Goal: Task Accomplishment & Management: Manage account settings

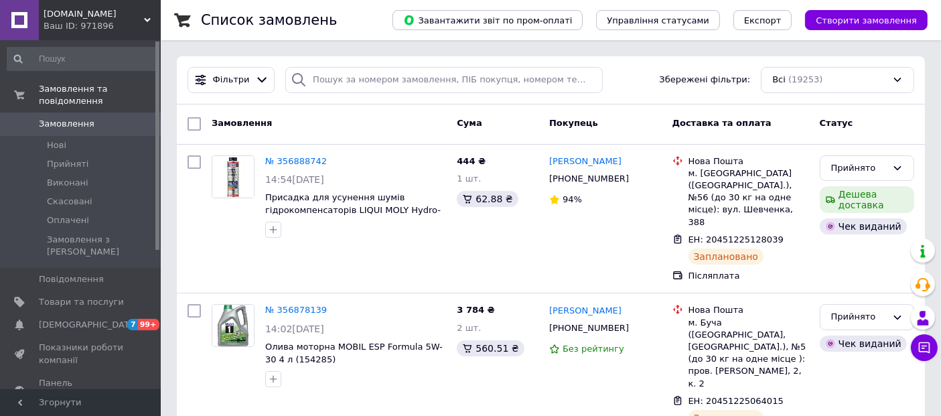
click at [119, 118] on span "Замовлення" at bounding box center [81, 124] width 85 height 12
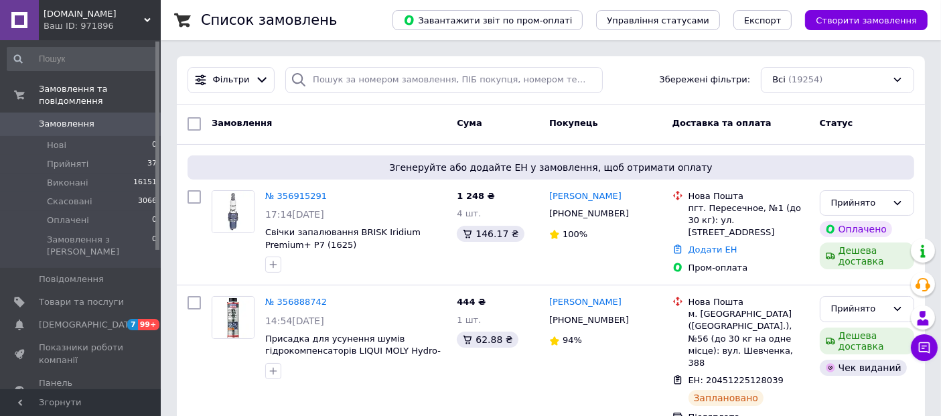
click at [84, 118] on span "Замовлення" at bounding box center [67, 124] width 56 height 12
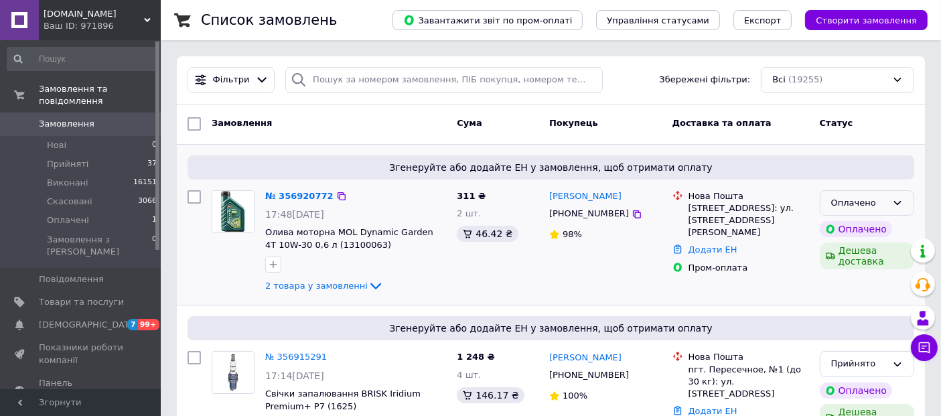
click at [850, 202] on div "Оплачено" at bounding box center [859, 203] width 56 height 14
click at [856, 231] on li "Прийнято" at bounding box center [866, 230] width 93 height 25
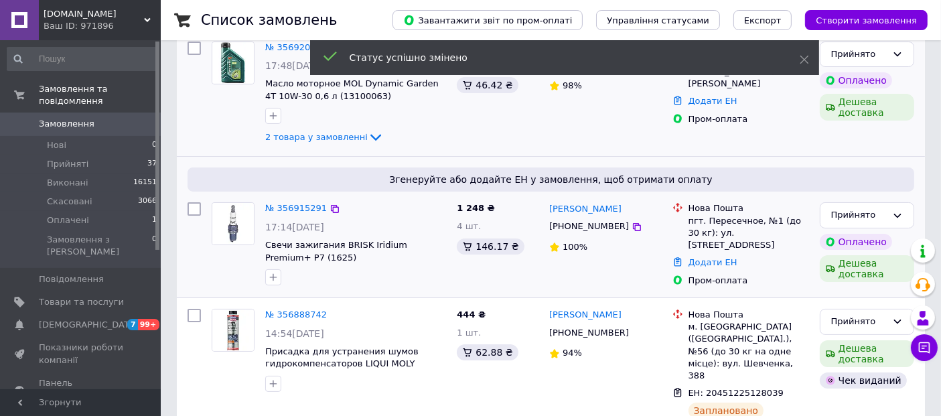
scroll to position [74, 0]
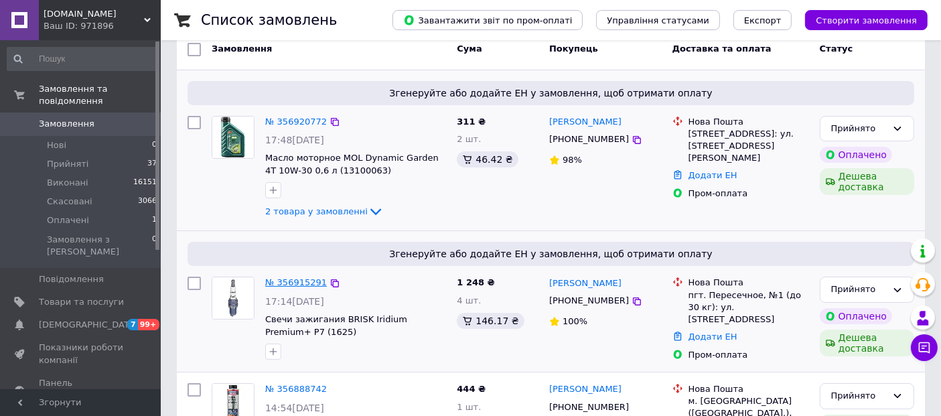
click at [283, 280] on link "№ 356915291" at bounding box center [296, 282] width 62 height 10
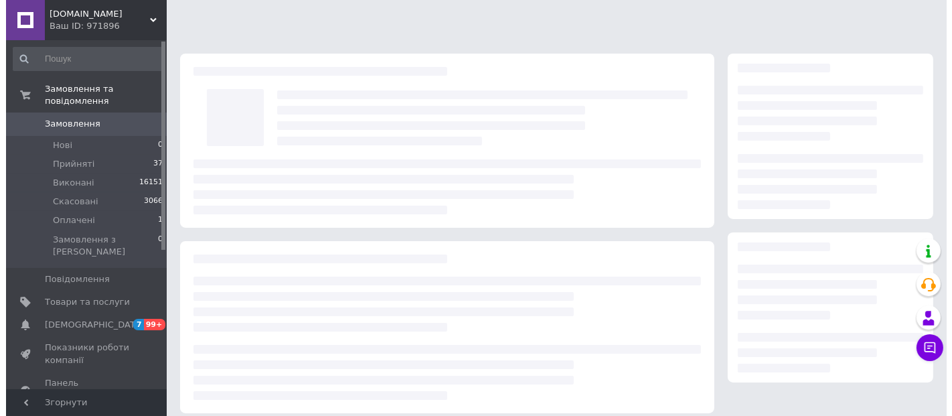
scroll to position [74, 0]
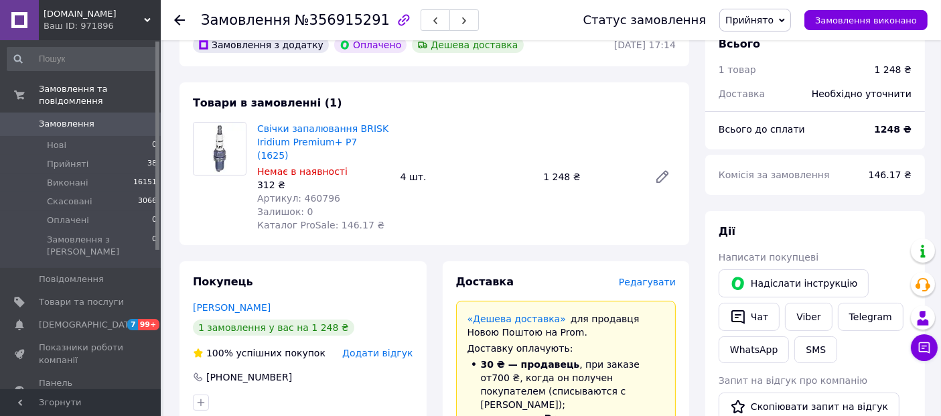
click at [652, 277] on span "Редагувати" at bounding box center [647, 282] width 57 height 11
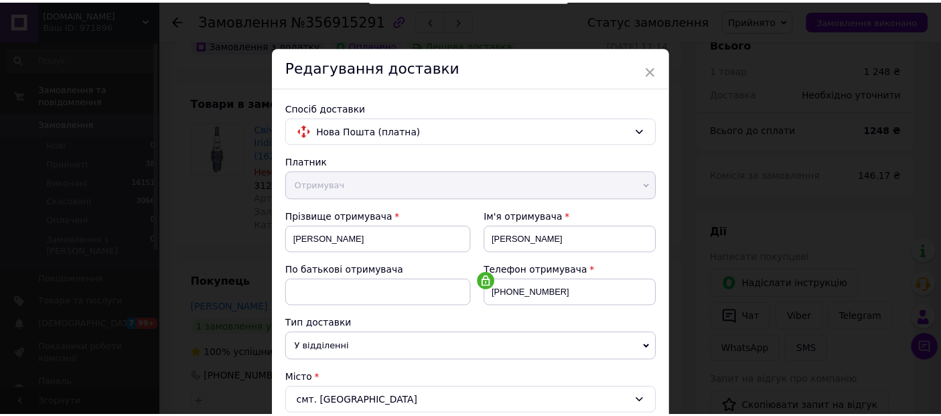
scroll to position [617, 0]
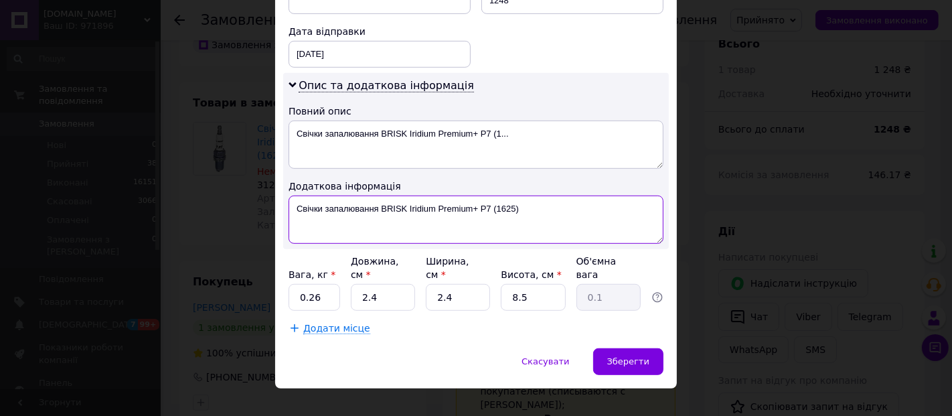
click at [398, 209] on textarea "Свічки запалювання BRISK Iridium Premium+ P7 (1625)" at bounding box center [476, 219] width 375 height 48
paste textarea "ПЛ00074833"
type textarea "ГПЛ00074833"
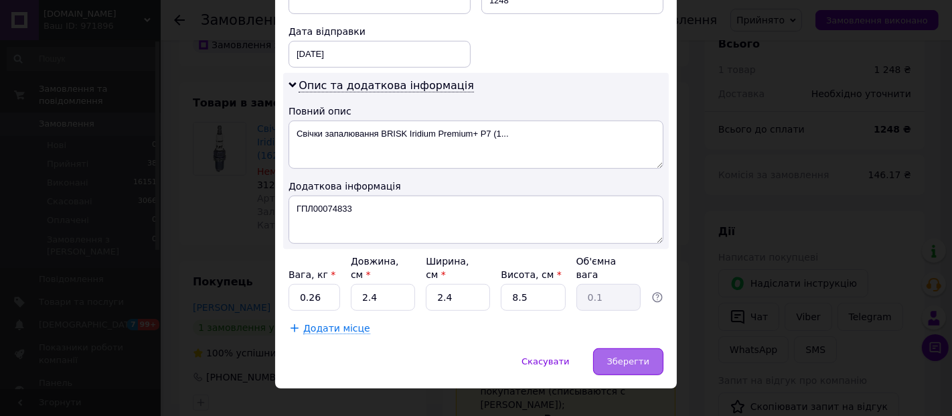
click at [623, 356] on span "Зберегти" at bounding box center [628, 361] width 42 height 10
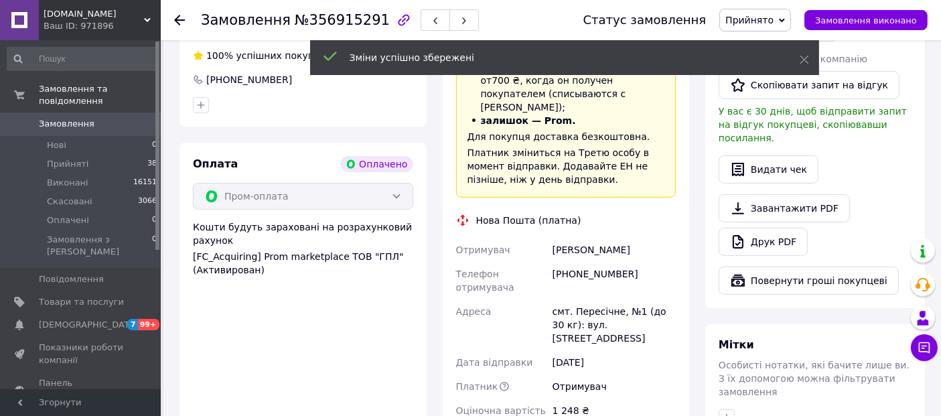
scroll to position [520, 0]
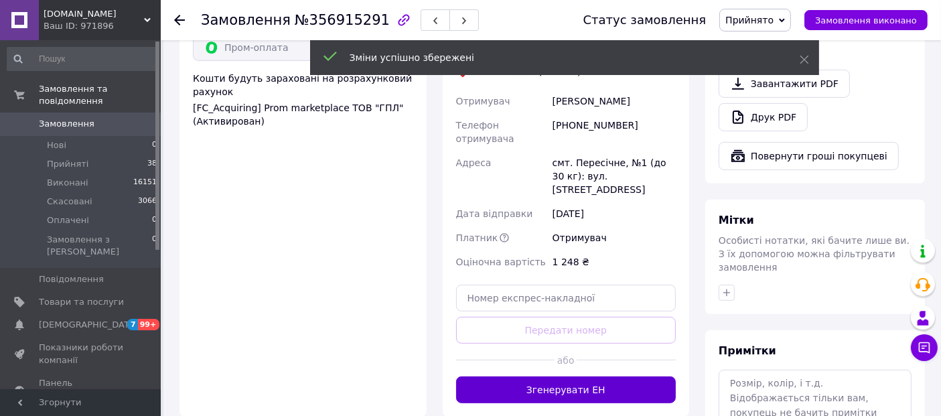
click at [574, 376] on button "Згенерувати ЕН" at bounding box center [566, 389] width 220 height 27
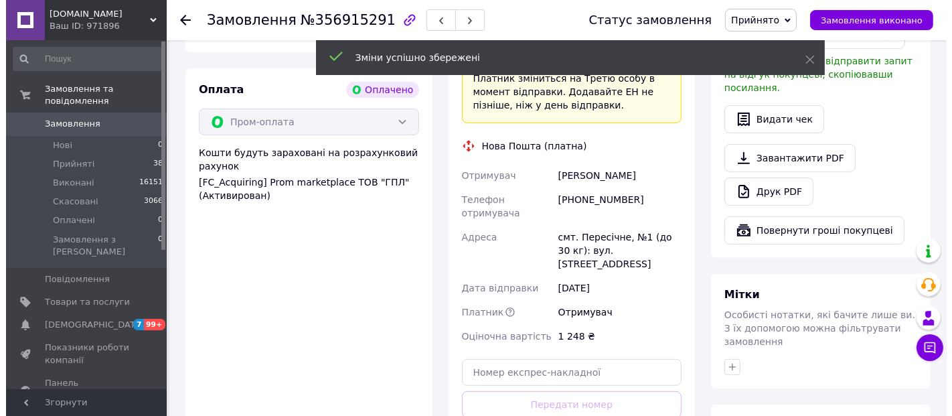
scroll to position [223, 0]
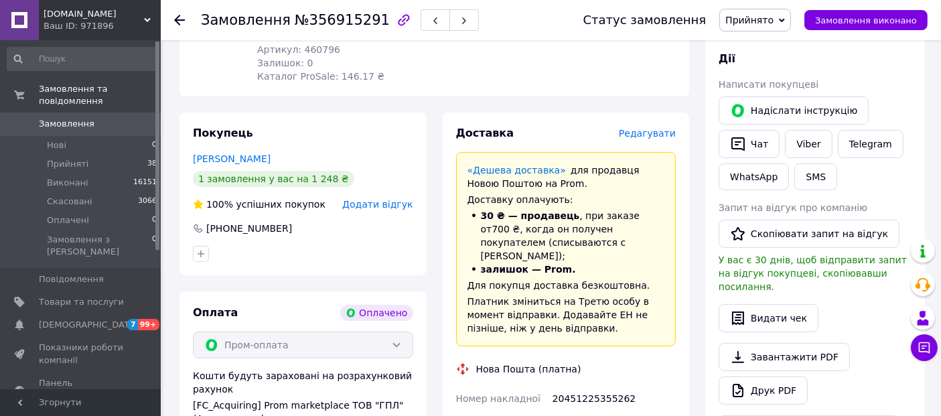
click at [584, 386] on div "20451225355262" at bounding box center [614, 398] width 129 height 24
copy div "20451225355262"
click at [818, 180] on button "SMS" at bounding box center [815, 176] width 43 height 27
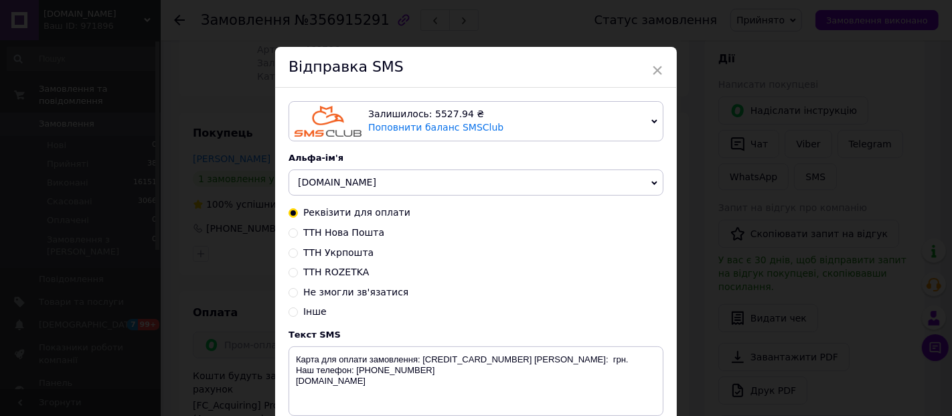
click at [349, 234] on span "ТТН Нова Пошта" at bounding box center [343, 232] width 81 height 11
click at [298, 234] on input "ТТН Нова Пошта" at bounding box center [293, 231] width 9 height 9
radio input "true"
radio input "false"
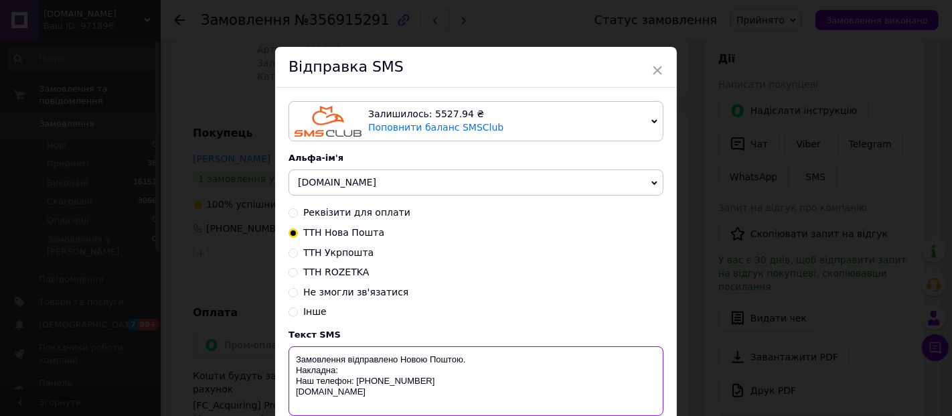
click at [360, 372] on textarea "Замовлення відправлено Новою Поштою. Накладна: Наш телефон: [PHONE_NUMBER] [DOM…" at bounding box center [476, 381] width 375 height 70
paste textarea "20451225355262"
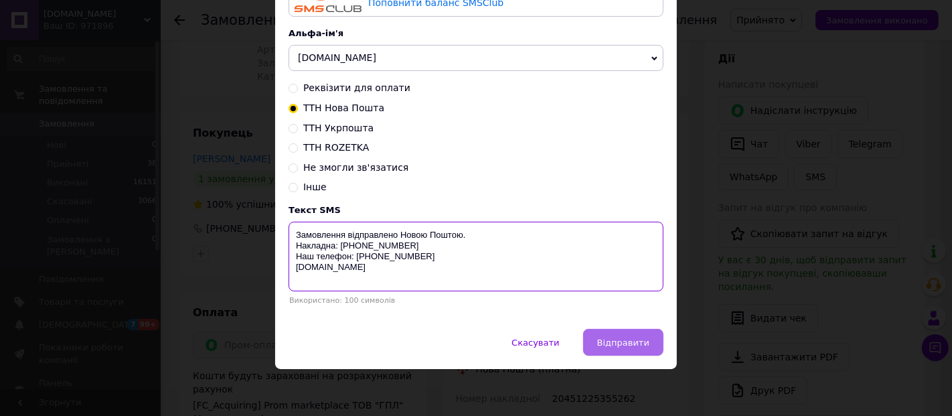
type textarea "Замовлення відправлено Новою Поштою. Накладна: [PHONE_NUMBER] Наш телефон: [PHO…"
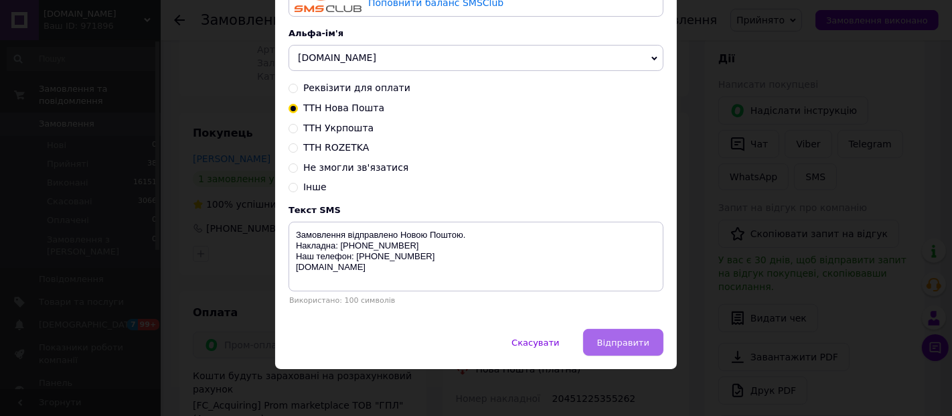
click at [645, 339] on span "Відправити" at bounding box center [623, 342] width 52 height 10
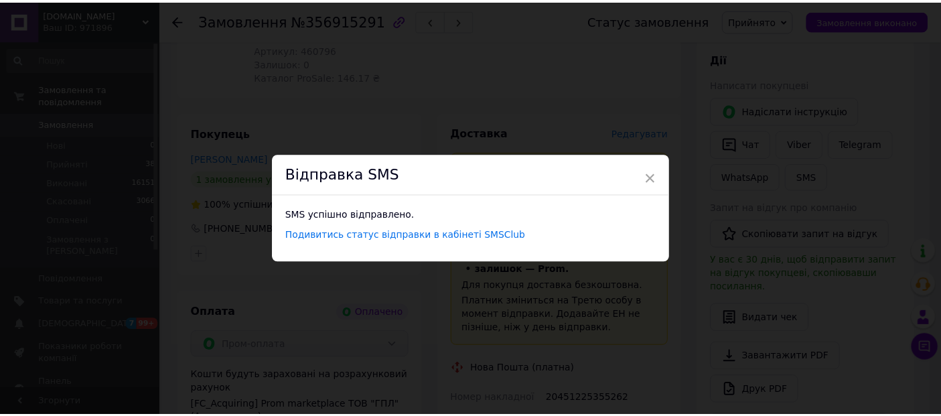
scroll to position [0, 0]
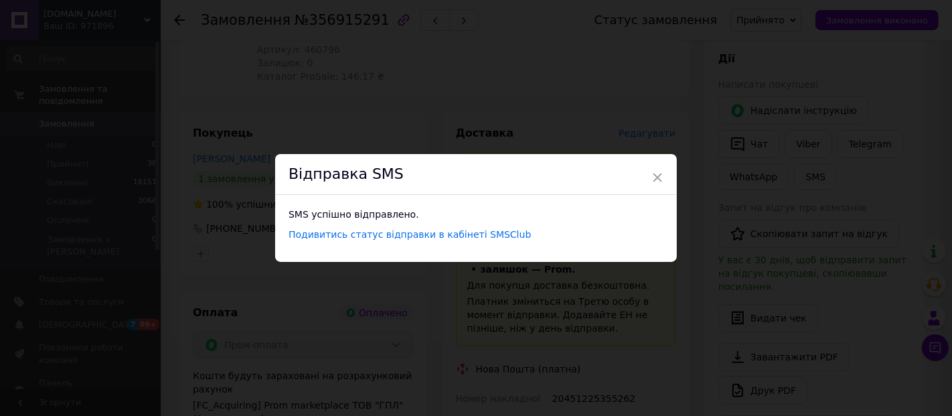
click at [649, 185] on div "Відправка SMS" at bounding box center [476, 174] width 402 height 41
click at [659, 173] on span "×" at bounding box center [657, 177] width 12 height 23
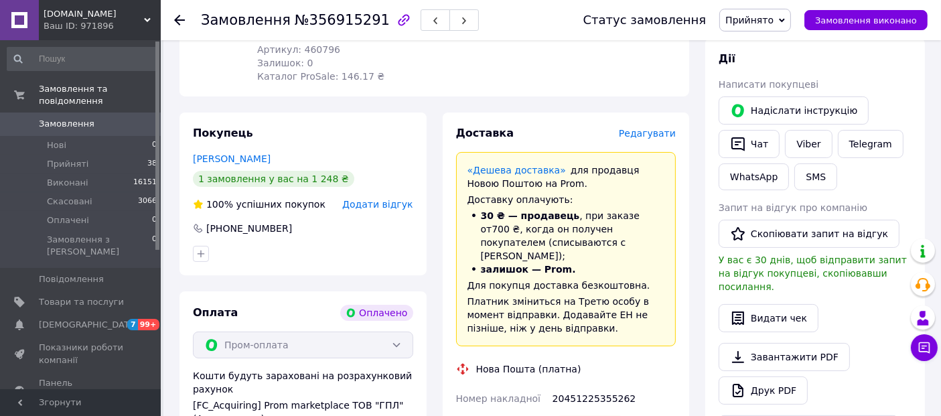
click at [116, 122] on link "Замовлення 0" at bounding box center [82, 123] width 165 height 23
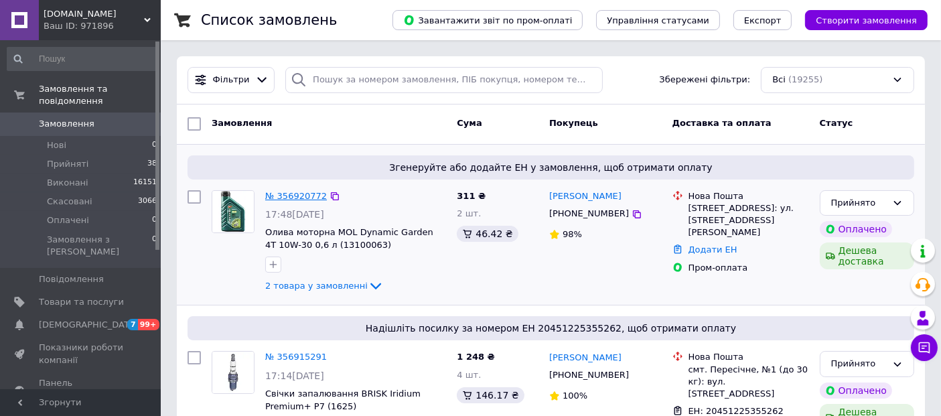
click at [297, 194] on link "№ 356920772" at bounding box center [296, 196] width 62 height 10
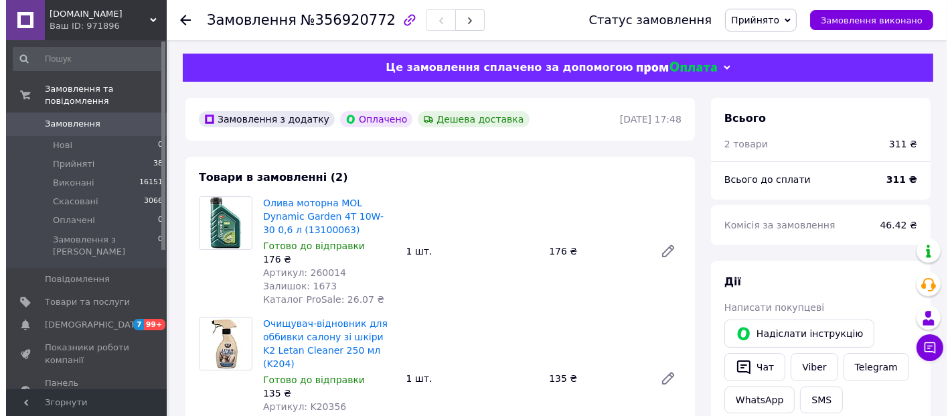
scroll to position [297, 0]
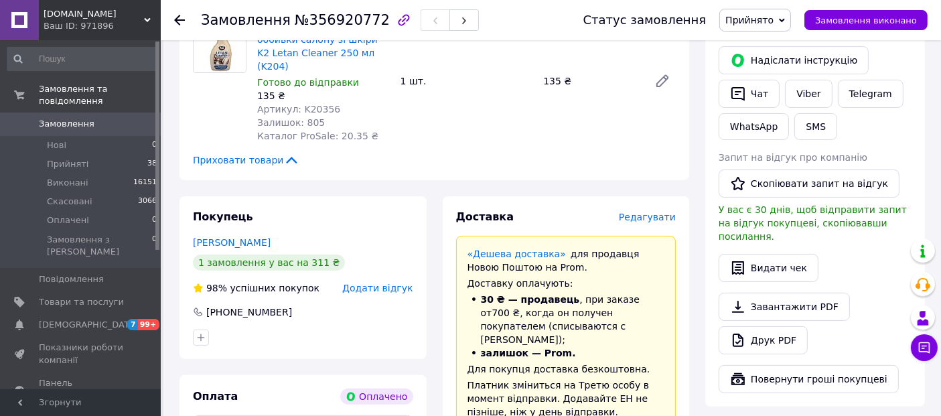
click at [661, 212] on span "Редагувати" at bounding box center [647, 217] width 57 height 11
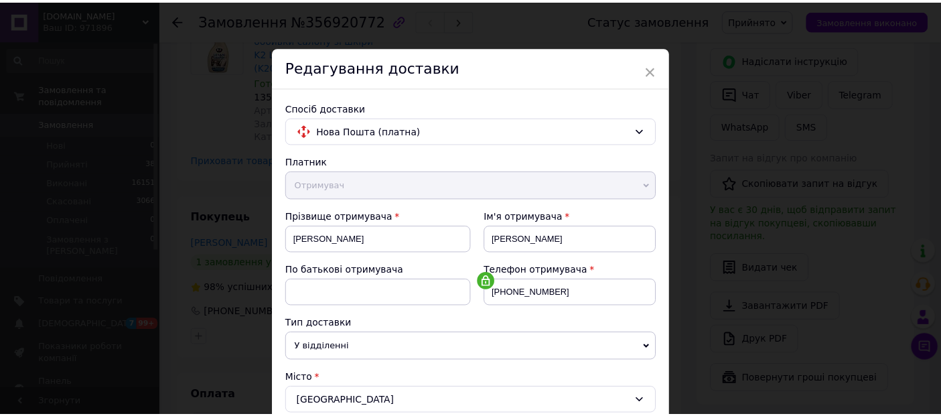
scroll to position [617, 0]
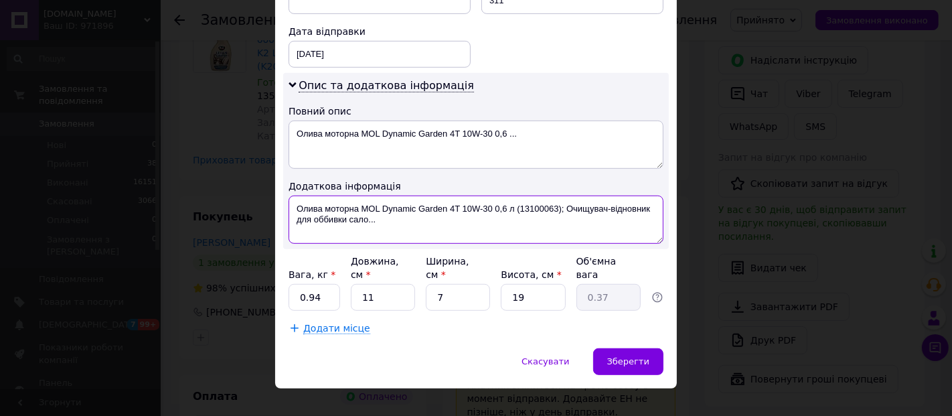
click at [366, 214] on textarea "Олива моторна MOL Dynamic Garden 4T 10W-30 0,6 л (13100063); Очищувач-відновник…" at bounding box center [476, 219] width 375 height 48
paste textarea "ПЛ00074835"
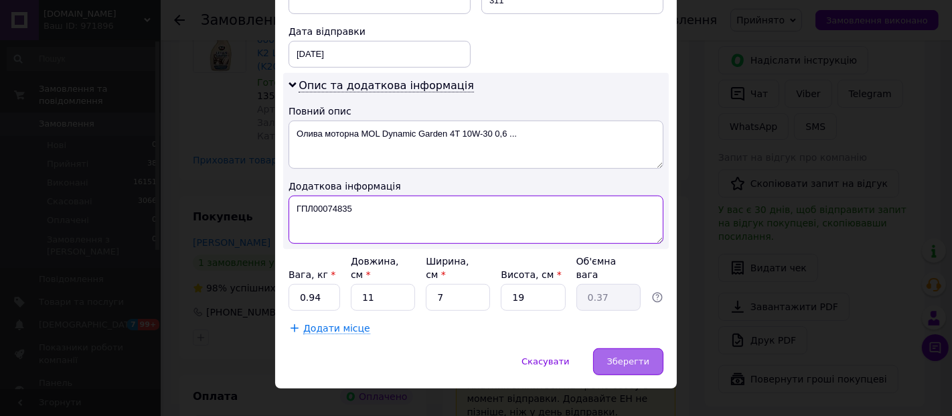
type textarea "ГПЛ00074835"
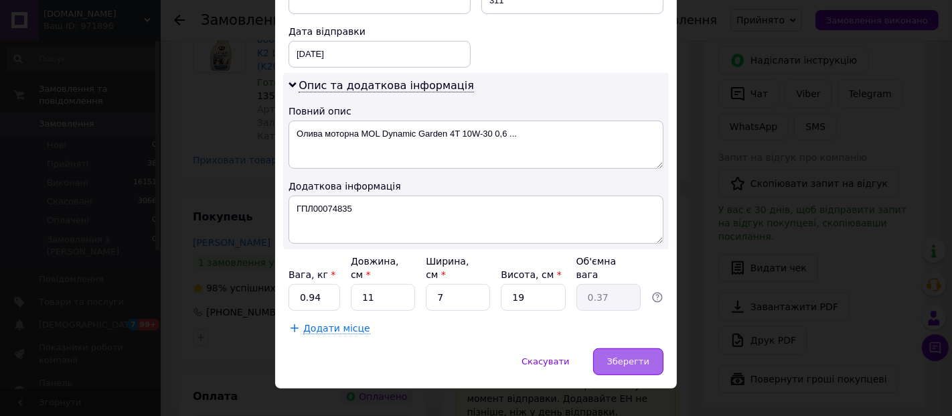
click at [639, 348] on div "Зберегти" at bounding box center [628, 361] width 70 height 27
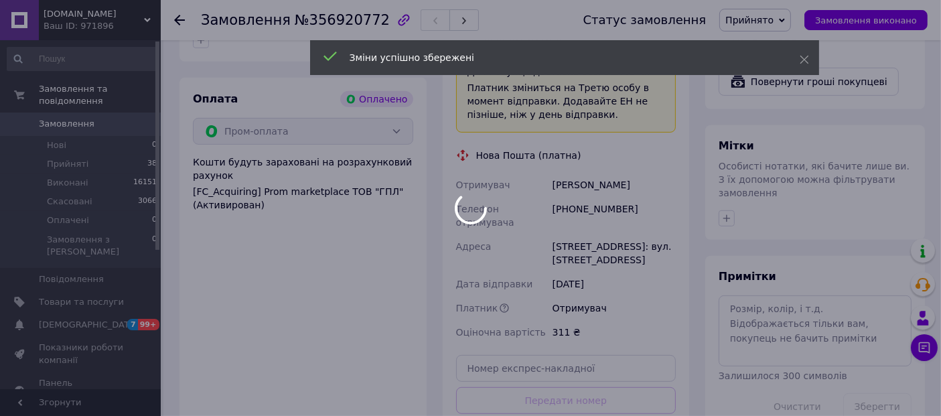
scroll to position [669, 0]
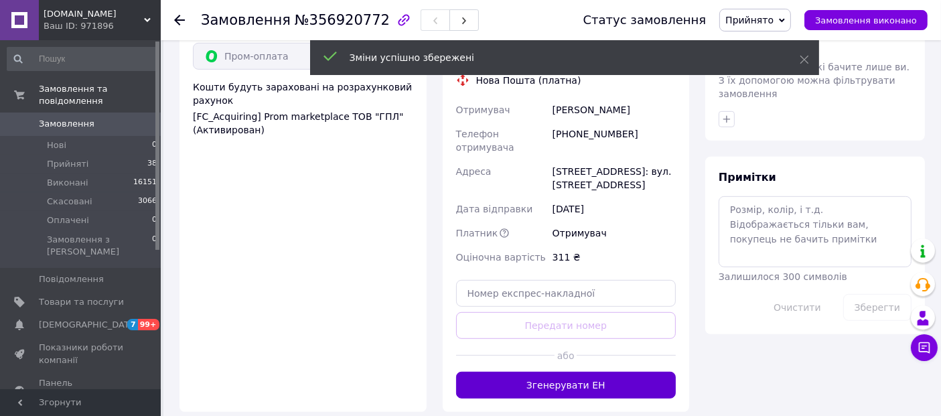
click at [589, 372] on button "Згенерувати ЕН" at bounding box center [566, 385] width 220 height 27
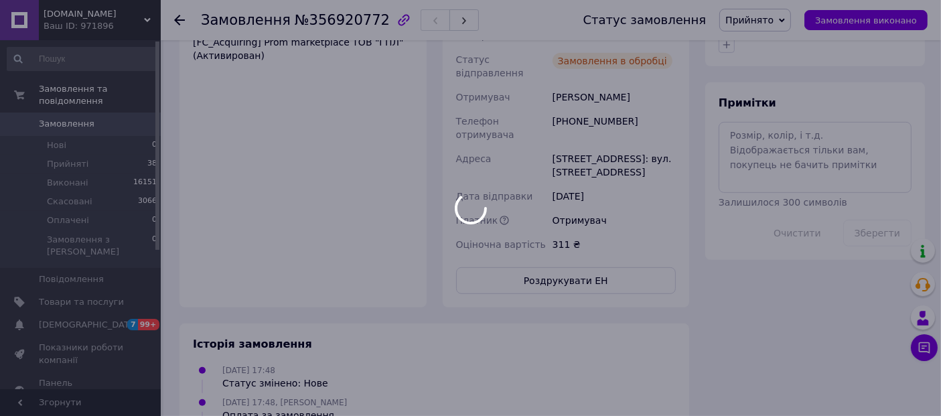
scroll to position [595, 0]
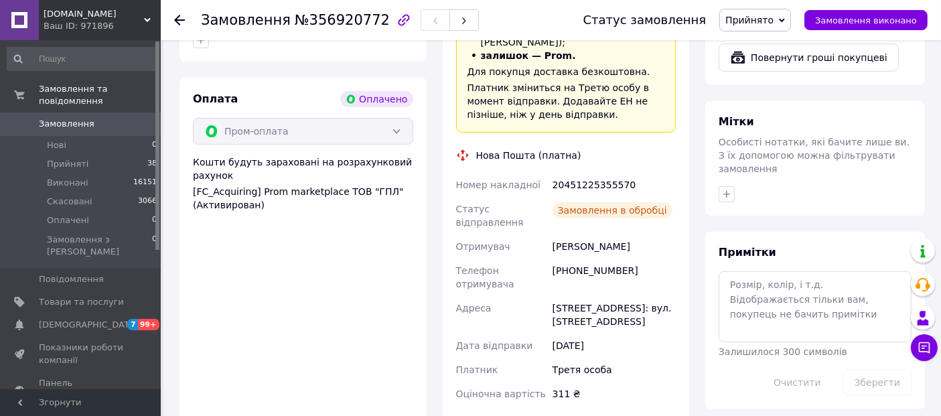
click at [599, 173] on div "20451225355570" at bounding box center [614, 185] width 129 height 24
copy div "20451225355570"
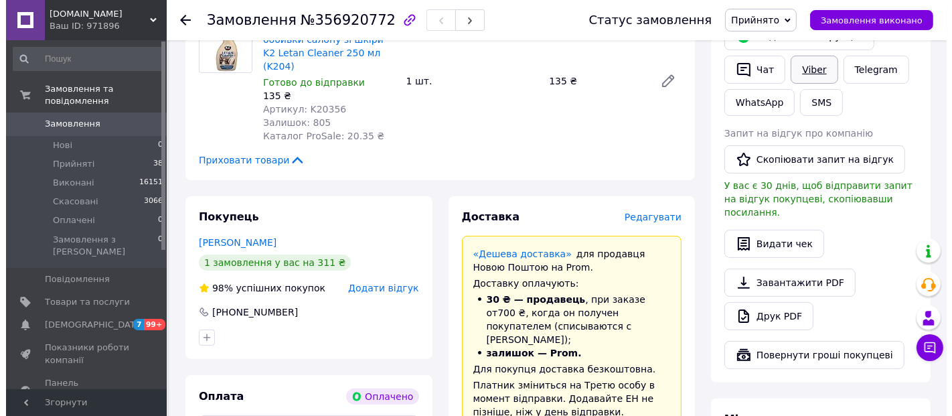
scroll to position [223, 0]
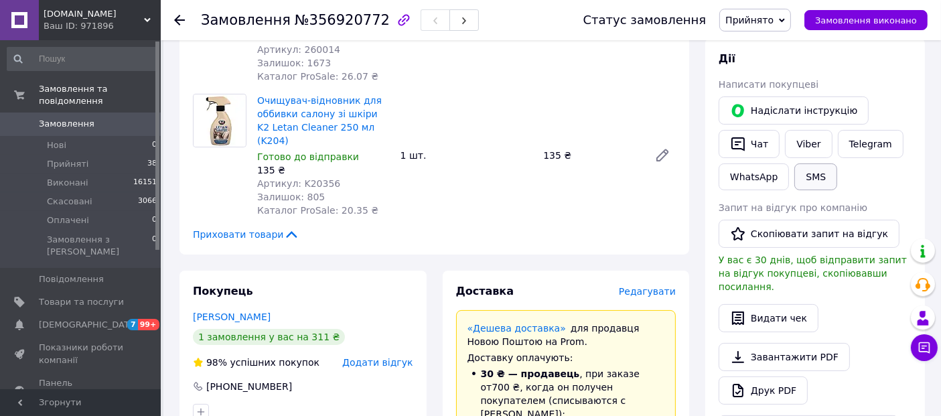
click at [805, 171] on button "SMS" at bounding box center [815, 176] width 43 height 27
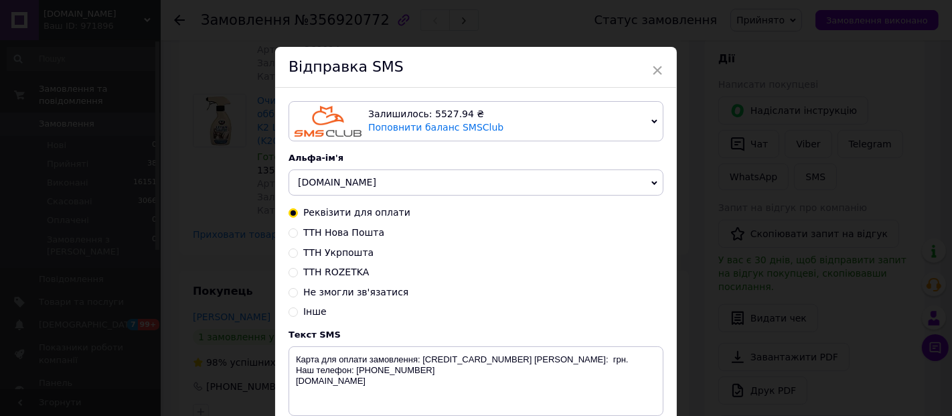
click at [338, 236] on span "ТТН Нова Пошта" at bounding box center [343, 232] width 81 height 11
click at [298, 236] on input "ТТН Нова Пошта" at bounding box center [293, 231] width 9 height 9
radio input "true"
radio input "false"
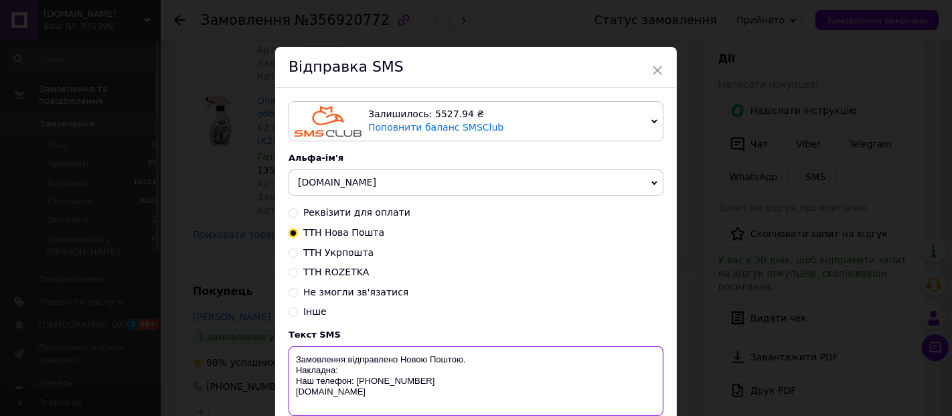
click at [365, 369] on textarea "Замовлення відправлено Новою Поштою. Накладна: Наш телефон: [PHONE_NUMBER] [DOM…" at bounding box center [476, 381] width 375 height 70
paste textarea "20451225355570"
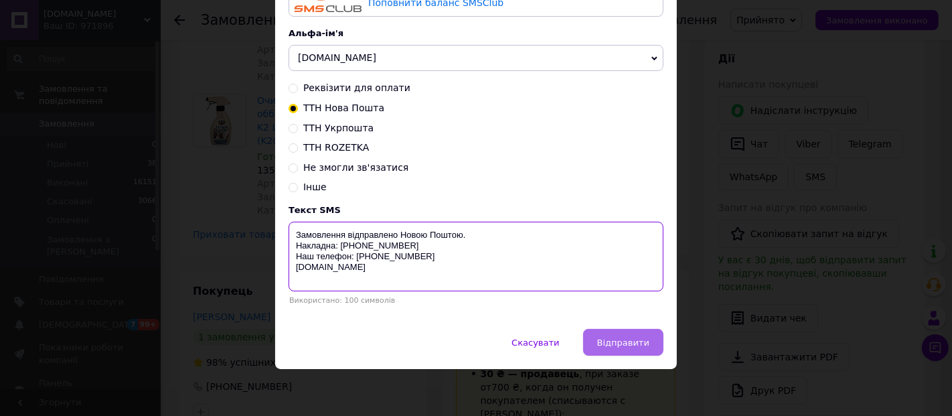
type textarea "Замовлення відправлено Новою Поштою. Накладна: [PHONE_NUMBER] Наш телефон: [PHO…"
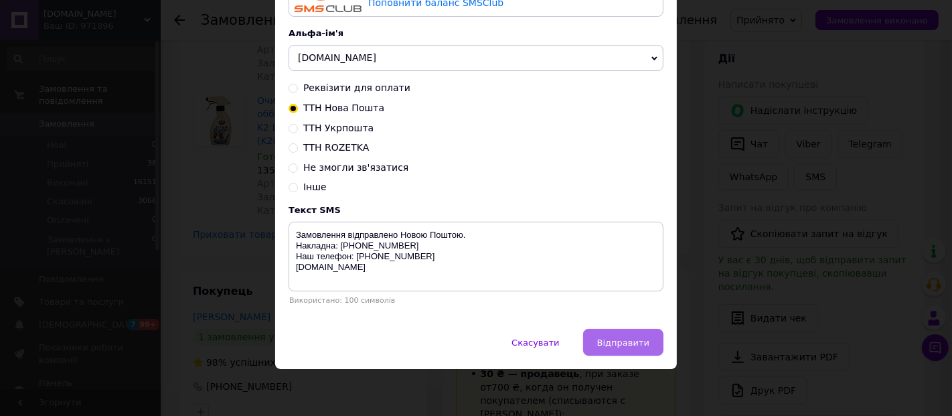
click at [626, 347] on span "Відправити" at bounding box center [623, 342] width 52 height 10
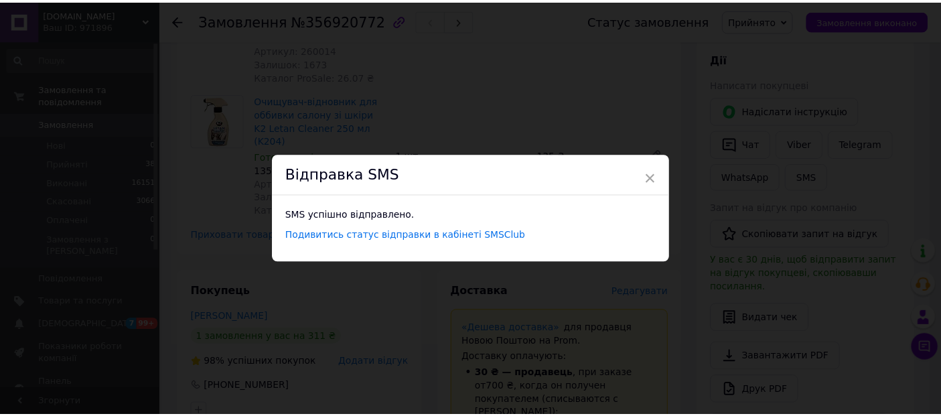
scroll to position [0, 0]
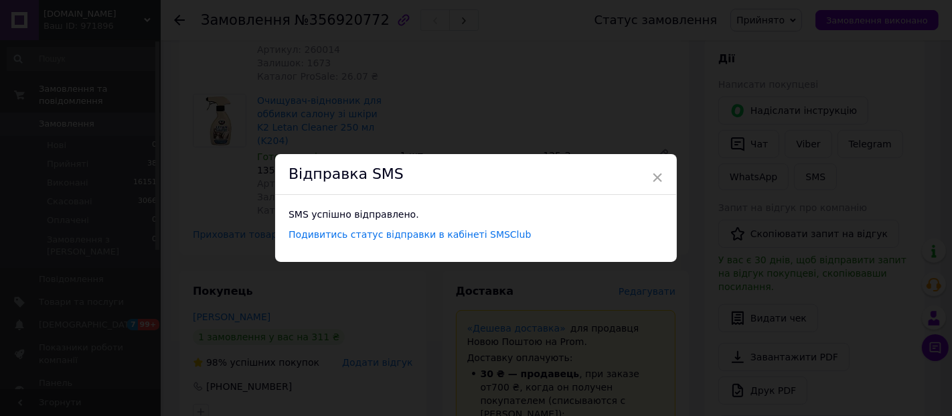
click at [118, 96] on div "× Відправка SMS SMS успішно відправлено. Подивитись статус відправки в кабінеті…" at bounding box center [476, 208] width 952 height 416
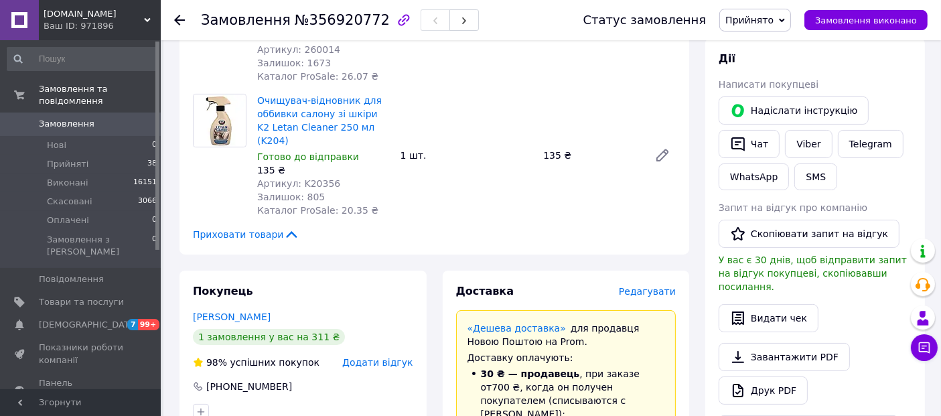
click at [93, 118] on span "Замовлення" at bounding box center [81, 124] width 85 height 12
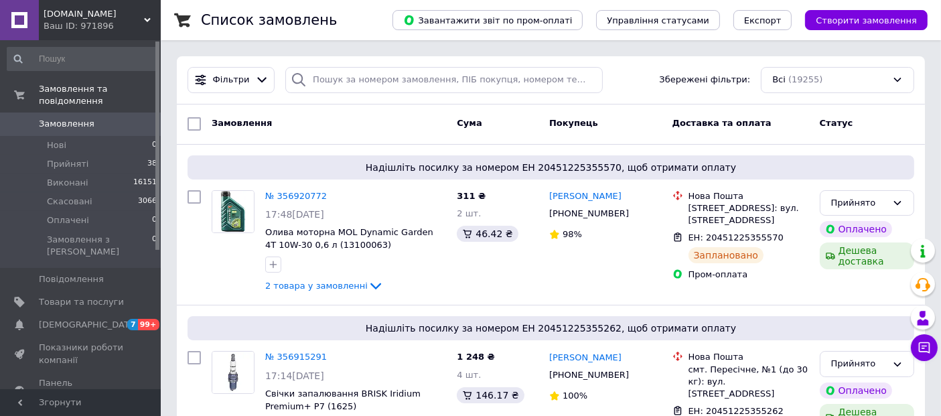
click at [81, 118] on link "Замовлення 0" at bounding box center [82, 123] width 165 height 23
